Goal: Register for event/course

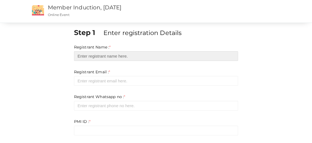
click at [117, 55] on input "text" at bounding box center [156, 56] width 164 height 10
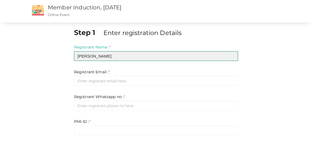
type input "[PERSON_NAME]"
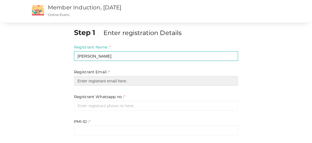
click at [117, 80] on input "email" at bounding box center [156, 81] width 164 height 10
type input "[EMAIL_ADDRESS][DOMAIN_NAME]"
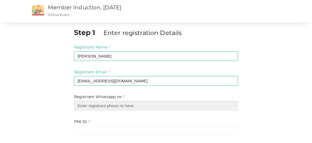
click at [114, 108] on input "number" at bounding box center [156, 106] width 164 height 10
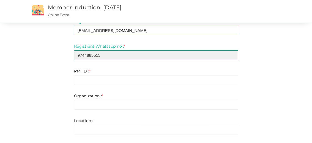
scroll to position [52, 0]
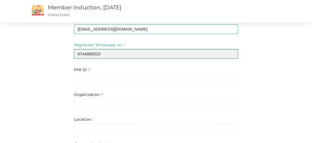
type input "9744885515"
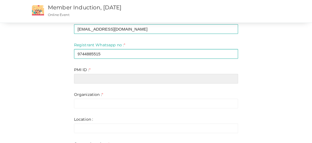
click at [132, 80] on input "text" at bounding box center [156, 79] width 164 height 10
paste input "11805150"
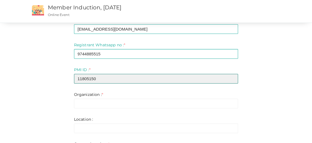
type input "11805150"
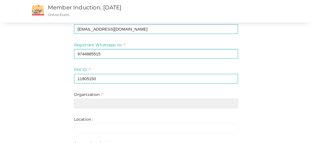
click at [104, 102] on input "text" at bounding box center [156, 103] width 164 height 10
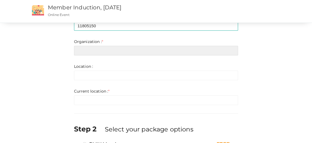
scroll to position [106, 0]
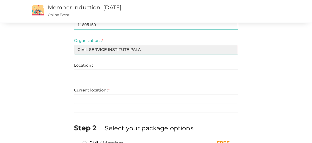
type input "CIVIL SERVICE INSTITUTE PALA"
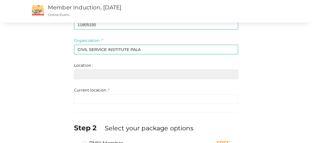
click at [87, 75] on input "text" at bounding box center [156, 74] width 164 height 10
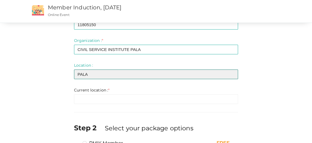
type input "PALA"
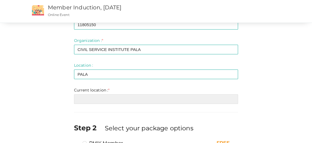
click at [95, 96] on input "text" at bounding box center [156, 99] width 164 height 10
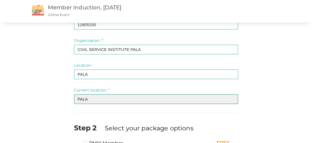
scroll to position [150, 0]
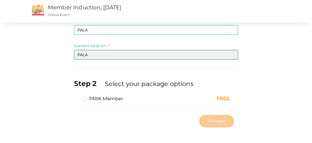
type input "PALA"
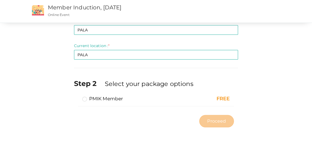
click at [111, 97] on label "PMIK Member" at bounding box center [102, 98] width 41 height 7
click at [77, 96] on input "PMIK Member" at bounding box center [77, 96] width 0 height 0
click at [210, 118] on span "Proceed" at bounding box center [216, 121] width 19 height 6
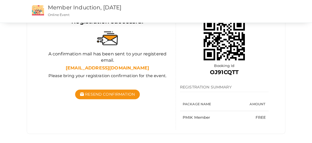
scroll to position [69, 0]
